Goal: Task Accomplishment & Management: Manage account settings

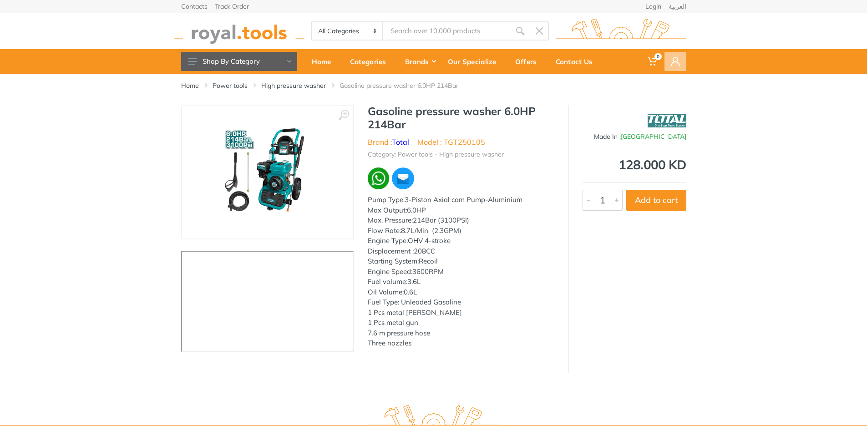
click at [671, 67] on span at bounding box center [676, 61] width 22 height 19
click at [577, 91] on link "Login" at bounding box center [622, 87] width 127 height 15
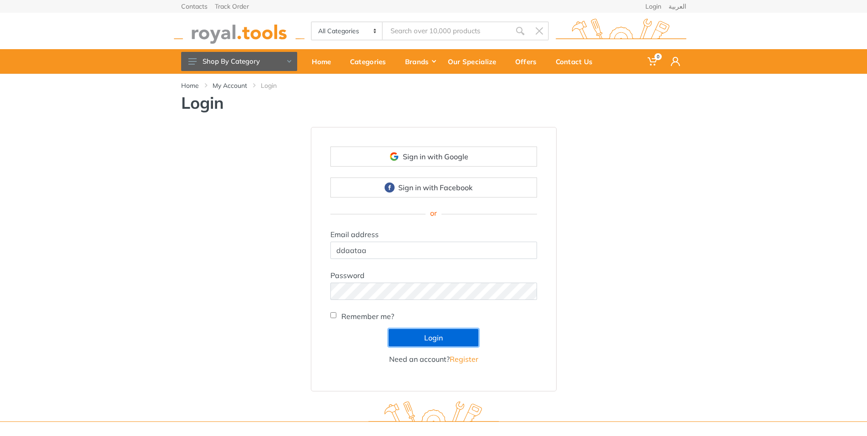
drag, startPoint x: 420, startPoint y: 336, endPoint x: 431, endPoint y: 321, distance: 18.7
click at [420, 336] on button "Login" at bounding box center [434, 337] width 90 height 17
click at [698, 160] on div "Sign in with Google Sign in with Facebook or Email address ddaataa Password" at bounding box center [433, 259] width 867 height 264
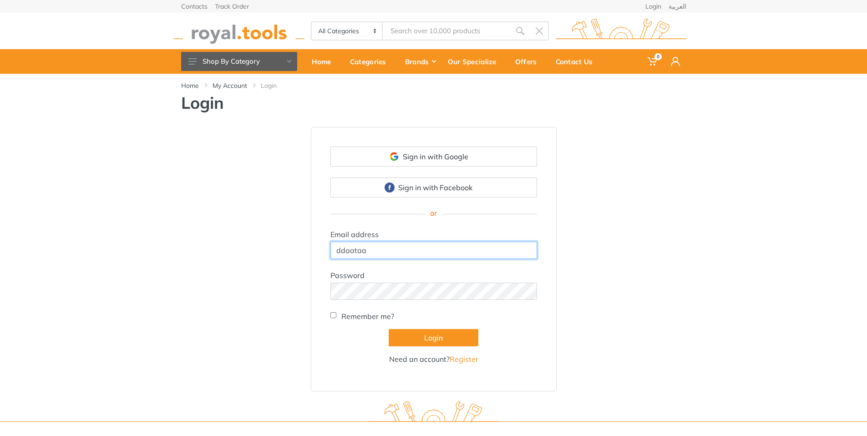
click at [401, 251] on input "ddaataa" at bounding box center [433, 250] width 207 height 17
type input "ddaataa@yahoo.com"
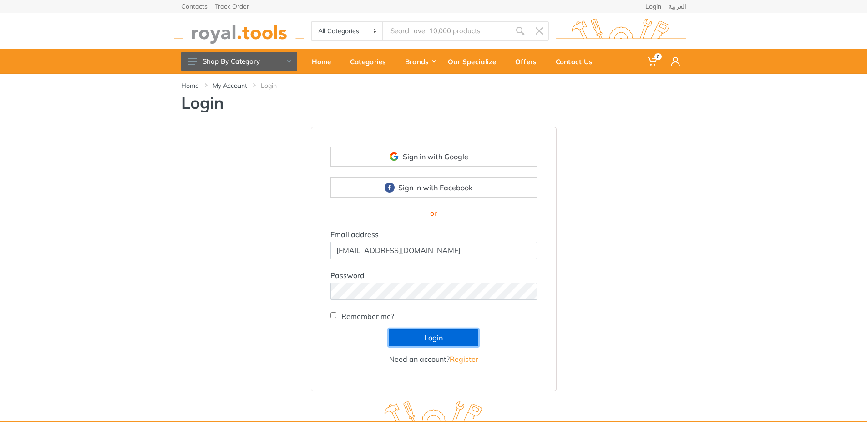
click at [419, 335] on button "Login" at bounding box center [434, 337] width 90 height 17
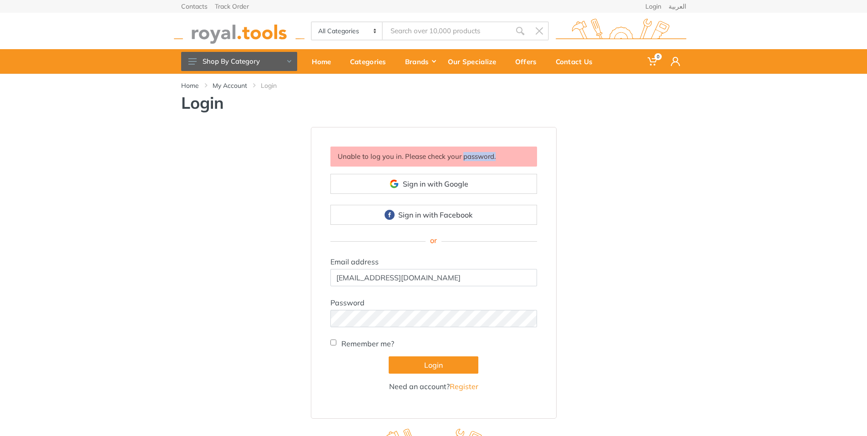
drag, startPoint x: 462, startPoint y: 158, endPoint x: 529, endPoint y: 166, distance: 67.4
click at [498, 160] on div "Unable to log you in. Please check your password." at bounding box center [433, 157] width 207 height 20
click at [611, 170] on div "Unable to log you in. Please check your password. Sign in with Google Sign in w…" at bounding box center [433, 273] width 519 height 292
